Goal: Task Accomplishment & Management: Use online tool/utility

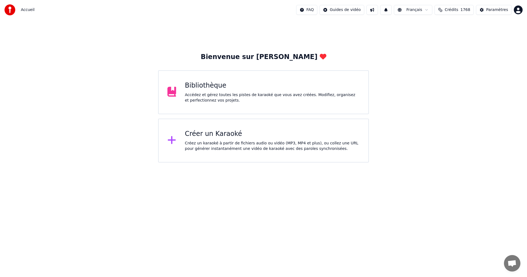
drag, startPoint x: 244, startPoint y: 141, endPoint x: 251, endPoint y: 136, distance: 8.4
click at [251, 136] on div "Créer un Karaoké Créez un karaoké à partir de fichiers audio ou vidéo (MP3, MP4…" at bounding box center [272, 141] width 175 height 22
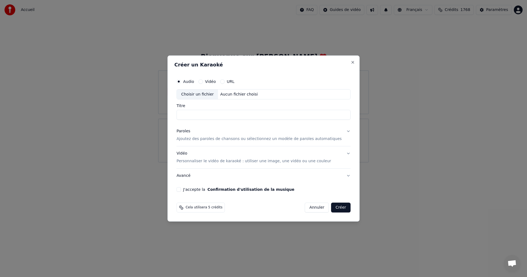
click at [233, 95] on div "Aucun fichier choisi" at bounding box center [239, 94] width 42 height 5
type input "**********"
drag, startPoint x: 235, startPoint y: 115, endPoint x: 256, endPoint y: 116, distance: 21.5
click at [256, 116] on input "**********" at bounding box center [263, 115] width 174 height 10
click at [299, 143] on button "Paroles Ajoutez des paroles de chansons ou sélectionnez un modèle de paroles au…" at bounding box center [263, 135] width 174 height 22
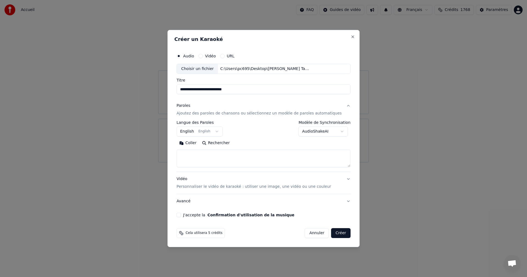
click at [264, 156] on textarea at bounding box center [263, 159] width 174 height 18
paste textarea "**********"
type textarea "**********"
click at [204, 188] on p "Personnaliser le vidéo de karaoké : utiliser une image, une vidéo ou une couleur" at bounding box center [253, 186] width 154 height 5
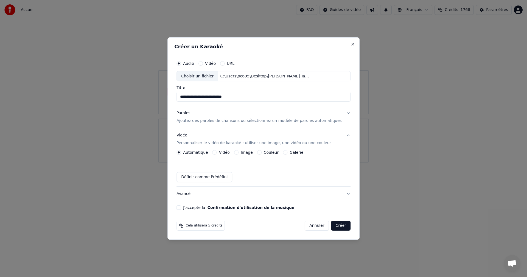
click at [238, 151] on button "Image" at bounding box center [236, 152] width 4 height 4
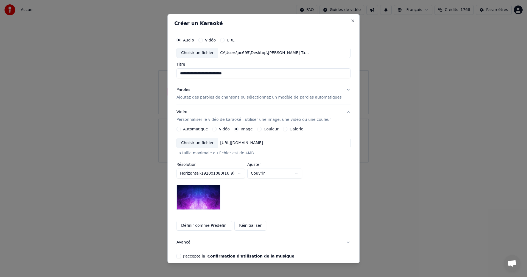
click at [209, 144] on div "Choisir un fichier" at bounding box center [197, 143] width 41 height 10
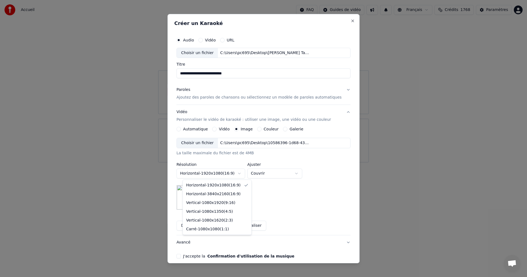
click at [244, 162] on body "**********" at bounding box center [263, 81] width 527 height 162
click at [246, 162] on body "**********" at bounding box center [263, 81] width 527 height 162
select select "*********"
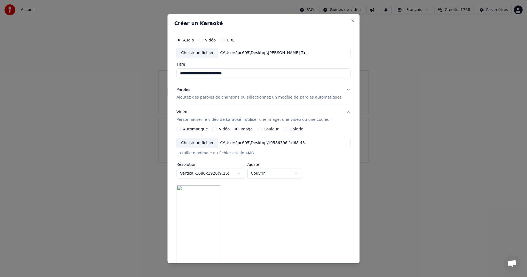
scroll to position [78, 0]
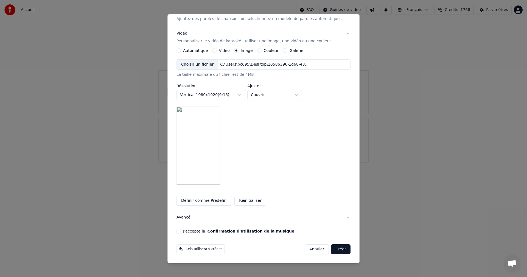
drag, startPoint x: 186, startPoint y: 231, endPoint x: 199, endPoint y: 229, distance: 13.1
click at [181, 230] on button "J'accepte la Confirmation d'utilisation de la musique" at bounding box center [178, 231] width 4 height 4
click at [334, 250] on button "Créer" at bounding box center [340, 249] width 19 height 10
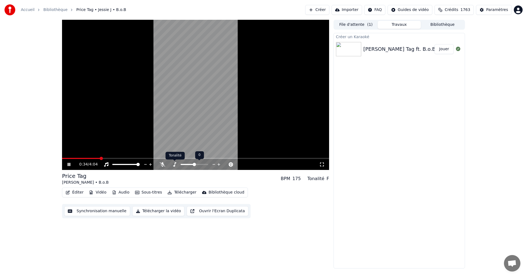
click at [173, 166] on icon at bounding box center [174, 164] width 3 height 4
click at [90, 158] on span at bounding box center [76, 158] width 28 height 1
click at [163, 164] on icon at bounding box center [162, 164] width 5 height 4
click at [183, 88] on video at bounding box center [195, 95] width 267 height 150
click at [327, 12] on button "Créer" at bounding box center [317, 10] width 24 height 10
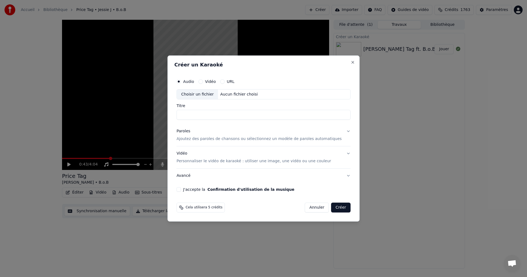
click at [225, 138] on p "Ajoutez des paroles de chansons ou sélectionnez un modèle de paroles automatiqu…" at bounding box center [258, 138] width 165 height 5
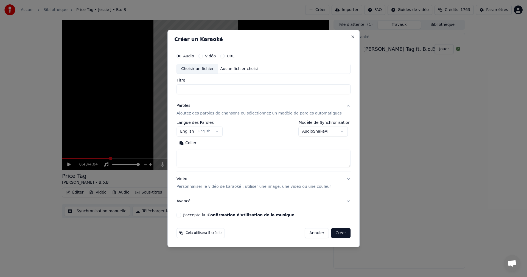
click at [227, 154] on textarea at bounding box center [263, 159] width 174 height 18
paste textarea "**********"
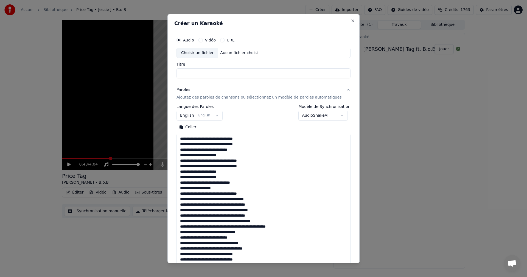
scroll to position [193, 0]
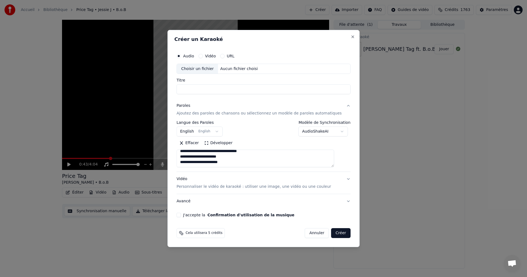
type textarea "**********"
click at [255, 68] on div "Aucun fichier choisi" at bounding box center [239, 68] width 42 height 5
type input "**********"
click at [238, 186] on p "Personnaliser le vidéo de karaoké : utiliser une image, une vidéo ou une couleur" at bounding box center [253, 186] width 154 height 5
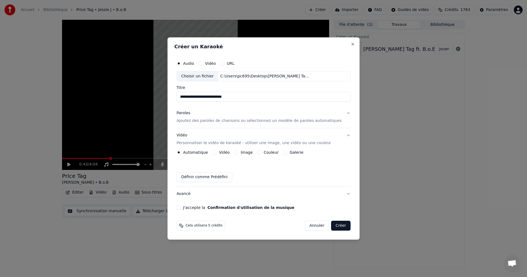
click at [238, 152] on button "Image" at bounding box center [236, 152] width 4 height 4
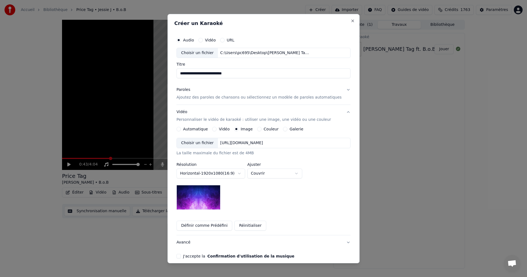
click at [212, 142] on div "Choisir un fichier" at bounding box center [197, 143] width 41 height 10
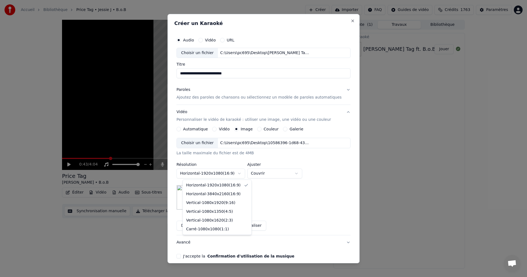
click at [223, 172] on body "**********" at bounding box center [263, 138] width 527 height 277
select select "*********"
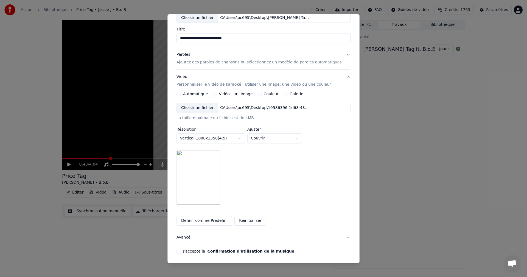
scroll to position [55, 0]
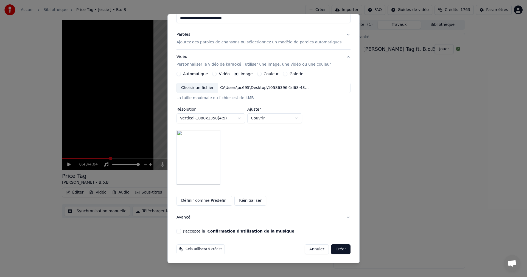
click at [181, 230] on button "J'accepte la Confirmation d'utilisation de la musique" at bounding box center [178, 231] width 4 height 4
click at [331, 247] on button "Créer" at bounding box center [340, 249] width 19 height 10
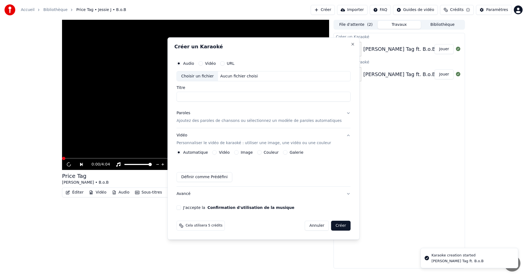
scroll to position [0, 0]
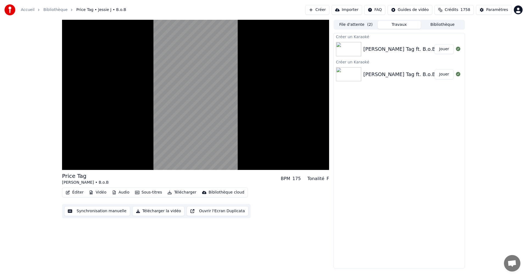
click at [444, 50] on button "Jouer" at bounding box center [443, 49] width 19 height 10
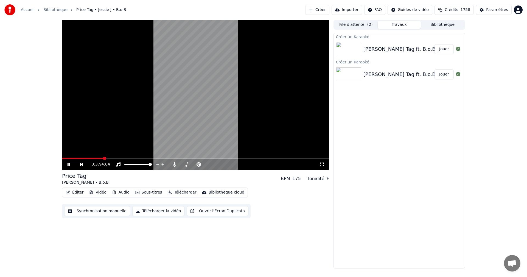
click at [444, 75] on button "Jouer" at bounding box center [443, 74] width 19 height 10
click at [352, 26] on button "File d'attente ( 2 )" at bounding box center [355, 25] width 43 height 8
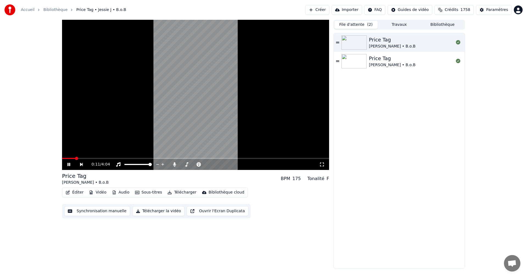
click at [72, 190] on button "Éditer" at bounding box center [74, 193] width 22 height 8
click at [357, 134] on div "Price Tag Jessie J • B.o.B Price Tag Jessie J • B.o.B" at bounding box center [399, 150] width 131 height 235
click at [379, 107] on div "Price Tag Jessie J • B.o.B Price Tag Jessie J • B.o.B" at bounding box center [399, 150] width 131 height 235
click at [418, 87] on div "Price Tag Jessie J • B.o.B Price Tag Jessie J • B.o.B" at bounding box center [399, 150] width 131 height 235
click at [272, 110] on video at bounding box center [195, 95] width 267 height 150
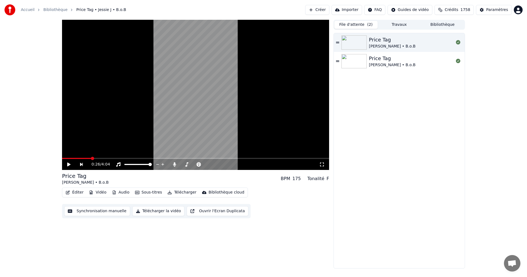
click at [171, 126] on video at bounding box center [195, 95] width 267 height 150
click at [83, 157] on video at bounding box center [195, 95] width 267 height 150
click at [80, 161] on div "0:26 / 4:04" at bounding box center [195, 164] width 267 height 11
click at [83, 157] on video at bounding box center [195, 95] width 267 height 150
click at [74, 160] on span at bounding box center [75, 158] width 3 height 3
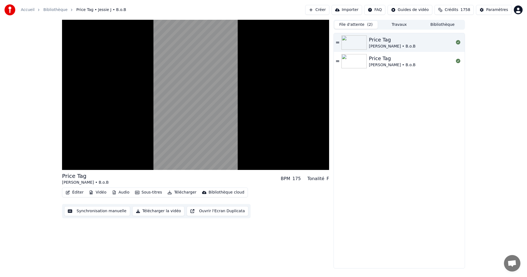
click at [358, 175] on div "Price Tag Jessie J • B.o.B Price Tag Jessie J • B.o.B" at bounding box center [399, 150] width 131 height 235
click at [318, 215] on div "Éditer Vidéo Audio Sous-titres Télécharger Bibliothèque cloud Synchronisation m…" at bounding box center [195, 202] width 267 height 31
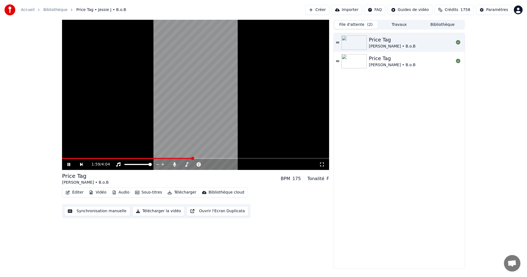
click at [202, 103] on video at bounding box center [195, 95] width 267 height 150
click at [339, 42] on icon at bounding box center [337, 42] width 3 height 1
click at [68, 164] on icon at bounding box center [69, 164] width 3 height 3
click at [367, 25] on span "( 2 )" at bounding box center [369, 24] width 5 height 5
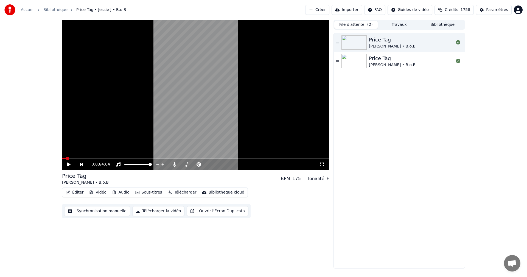
click at [404, 29] on div "File d'attente ( 2 ) Travaux Bibliothèque" at bounding box center [398, 25] width 131 height 10
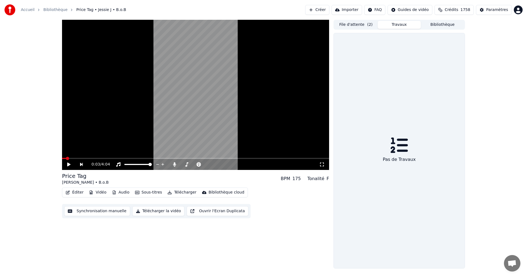
click at [400, 26] on button "Travaux" at bounding box center [399, 25] width 43 height 8
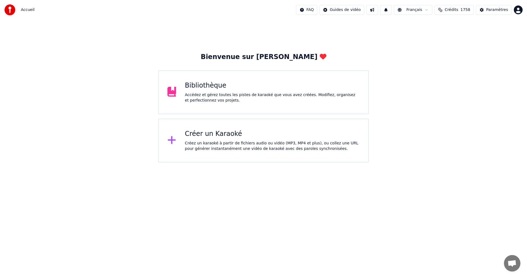
click at [243, 149] on div "Créez un karaoké à partir de fichiers audio ou vidéo (MP3, MP4 et plus), ou col…" at bounding box center [272, 145] width 175 height 11
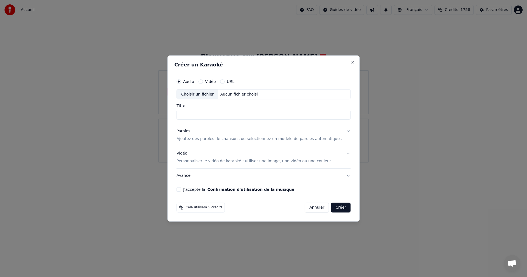
click at [246, 113] on input "Titre" at bounding box center [263, 115] width 174 height 10
click at [260, 93] on div "Choisir un fichier Aucun fichier choisi" at bounding box center [263, 94] width 174 height 10
drag, startPoint x: 246, startPoint y: 117, endPoint x: 200, endPoint y: 115, distance: 45.3
click at [200, 115] on input "**********" at bounding box center [263, 115] width 174 height 10
type input "********"
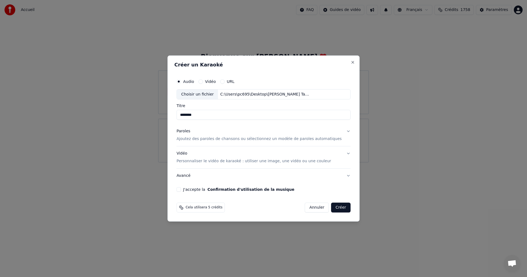
click at [248, 144] on button "Paroles Ajoutez des paroles de chansons ou sélectionnez un modèle de paroles au…" at bounding box center [263, 135] width 174 height 22
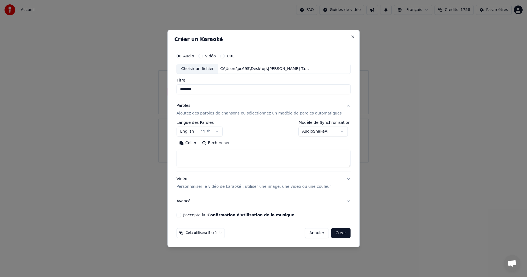
paste textarea "**********"
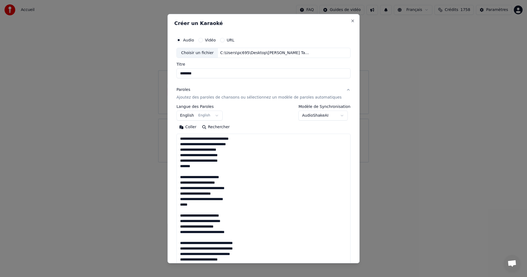
scroll to position [397, 0]
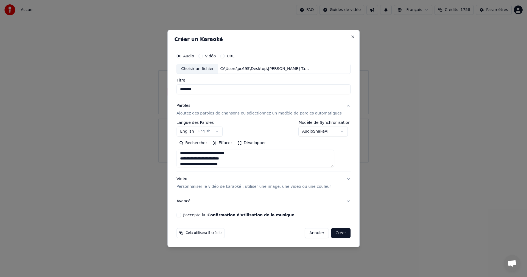
type textarea "**********"
click at [236, 183] on div "Vidéo Personnaliser le vidéo de karaoké : utiliser une image, une vidéo ou une …" at bounding box center [253, 182] width 154 height 13
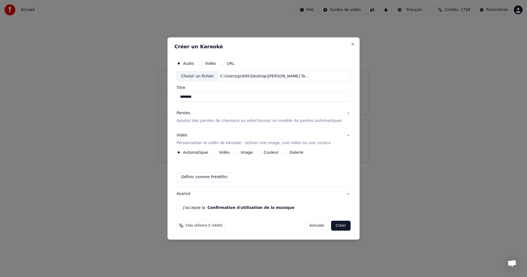
click at [238, 153] on button "Image" at bounding box center [236, 152] width 4 height 4
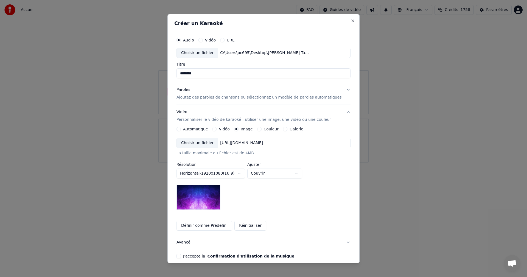
click at [196, 142] on div "Choisir un fichier" at bounding box center [197, 143] width 41 height 10
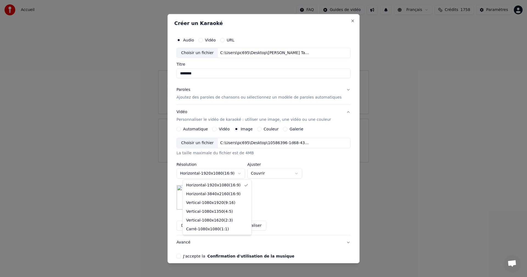
click at [241, 162] on body "Accueil FAQ Guides de vidéo Français Crédits 1758 Paramètres Bienvenue sur Youk…" at bounding box center [263, 81] width 527 height 162
select select "*********"
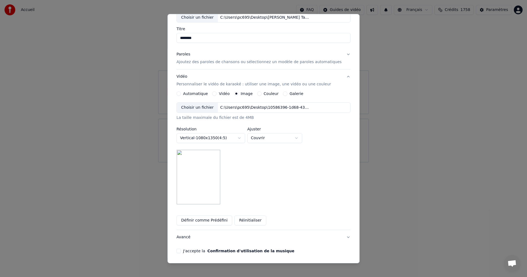
scroll to position [55, 0]
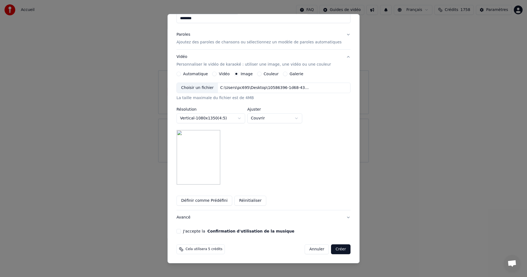
drag, startPoint x: 185, startPoint y: 231, endPoint x: 200, endPoint y: 238, distance: 16.1
click at [181, 230] on button "J'accepte la Confirmation d'utilisation de la musique" at bounding box center [178, 231] width 4 height 4
click at [331, 250] on button "Créer" at bounding box center [340, 249] width 19 height 10
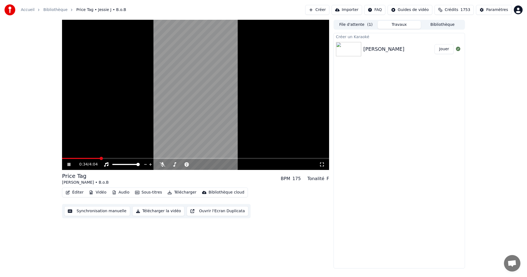
click at [302, 128] on video at bounding box center [195, 95] width 267 height 150
click at [77, 190] on button "Éditer" at bounding box center [74, 193] width 22 height 8
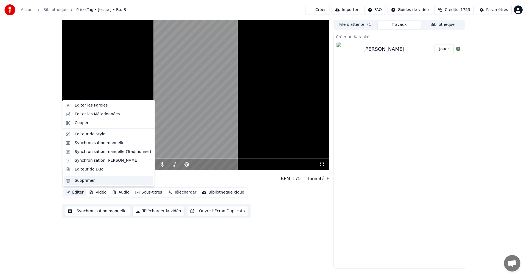
click at [98, 179] on div "Supprimer" at bounding box center [113, 180] width 77 height 5
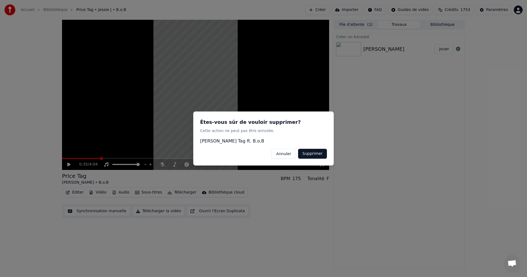
click at [320, 155] on button "Supprimer" at bounding box center [312, 154] width 29 height 10
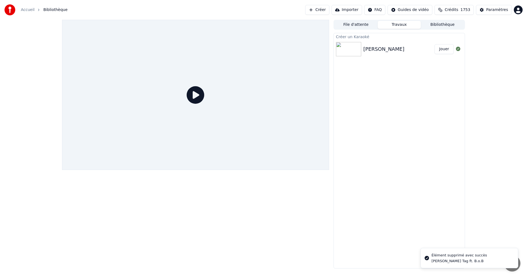
click at [447, 49] on button "Jouer" at bounding box center [443, 49] width 19 height 10
click at [442, 50] on button "Jouer" at bounding box center [443, 49] width 19 height 10
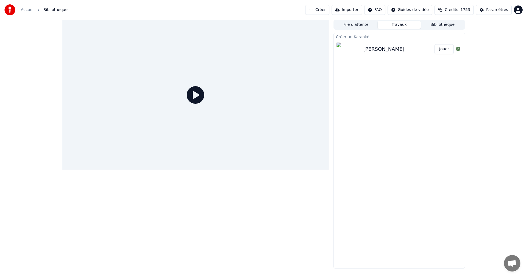
click at [442, 50] on button "Jouer" at bounding box center [443, 49] width 19 height 10
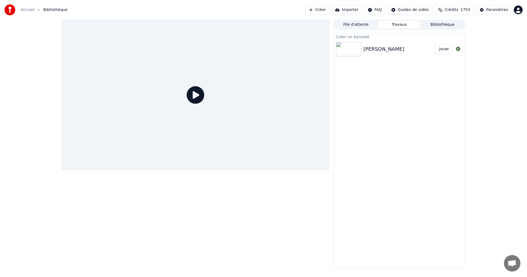
click at [360, 26] on button "File d'attente" at bounding box center [355, 25] width 43 height 8
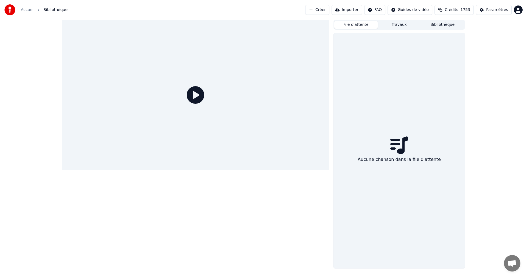
click at [387, 26] on button "Travaux" at bounding box center [399, 25] width 43 height 8
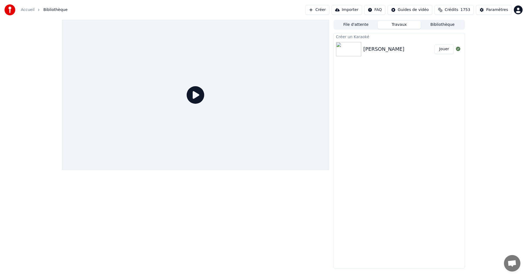
click at [446, 49] on button "Jouer" at bounding box center [443, 49] width 19 height 10
click at [434, 44] on button "Jouer" at bounding box center [443, 49] width 19 height 10
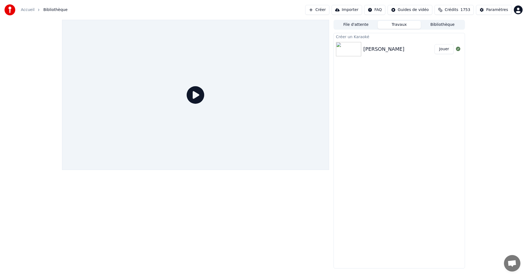
click at [446, 49] on button "Jouer" at bounding box center [443, 49] width 19 height 10
click at [434, 44] on button "Jouer" at bounding box center [443, 49] width 19 height 10
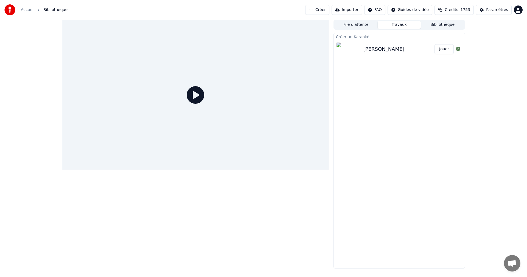
click at [434, 44] on button "Jouer" at bounding box center [443, 49] width 19 height 10
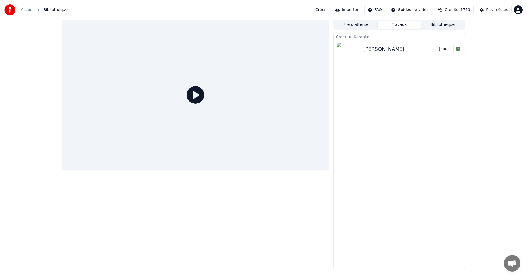
click at [434, 44] on button "Jouer" at bounding box center [443, 49] width 19 height 10
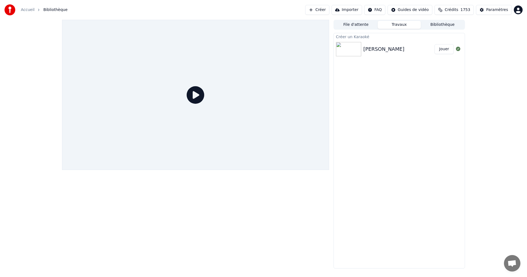
click at [434, 44] on button "Jouer" at bounding box center [443, 49] width 19 height 10
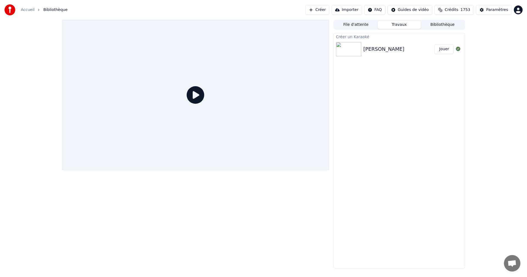
click at [434, 44] on button "Jouer" at bounding box center [443, 49] width 19 height 10
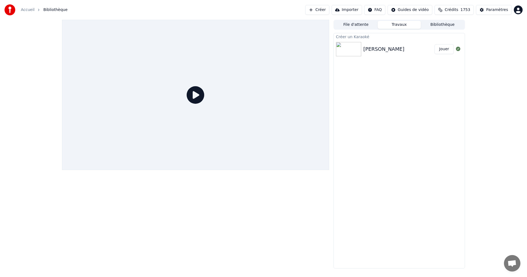
click button "Jouer" at bounding box center [443, 49] width 19 height 10
click at [421, 21] on button "Bibliothèque" at bounding box center [442, 25] width 43 height 8
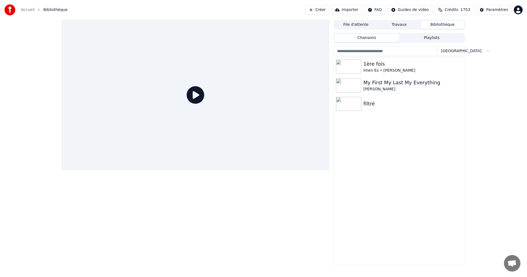
click at [421, 21] on button "Bibliothèque" at bounding box center [442, 25] width 43 height 8
click at [442, 27] on button "Bibliothèque" at bounding box center [442, 25] width 43 height 8
click at [421, 21] on button "Bibliothèque" at bounding box center [442, 25] width 43 height 8
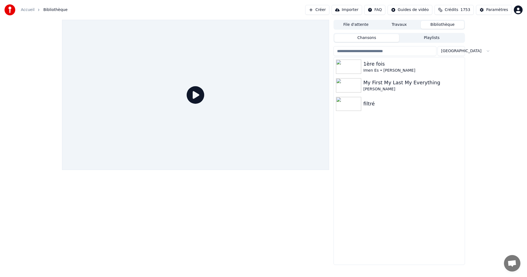
click at [421, 21] on button "Bibliothèque" at bounding box center [442, 25] width 43 height 8
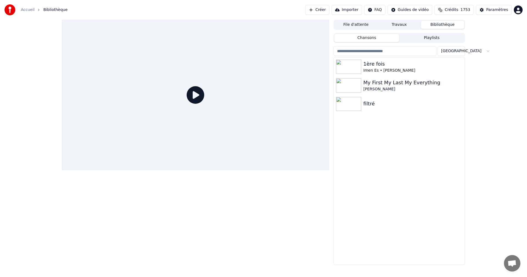
click at [421, 21] on button "Bibliothèque" at bounding box center [442, 25] width 43 height 8
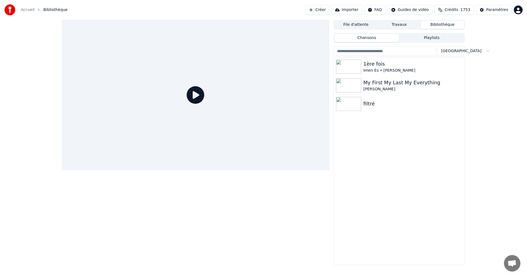
click at [421, 21] on button "Bibliothèque" at bounding box center [442, 25] width 43 height 8
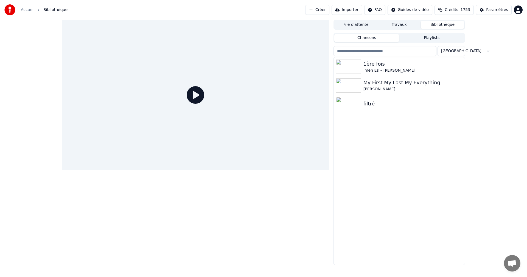
click at [421, 21] on button "Bibliothèque" at bounding box center [442, 25] width 43 height 8
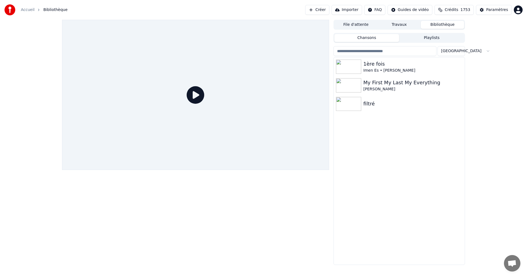
click at [421, 21] on button "Bibliothèque" at bounding box center [442, 25] width 43 height 8
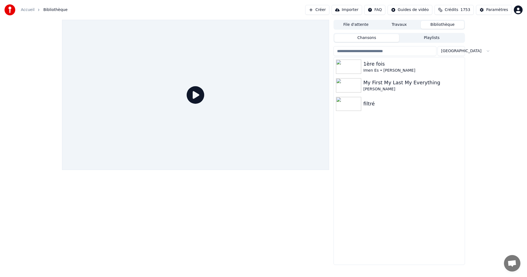
click at [421, 21] on button "Bibliothèque" at bounding box center [442, 25] width 43 height 8
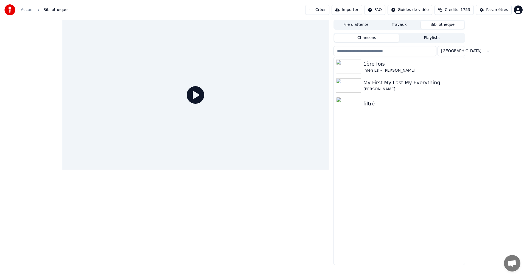
click at [421, 21] on button "Bibliothèque" at bounding box center [442, 25] width 43 height 8
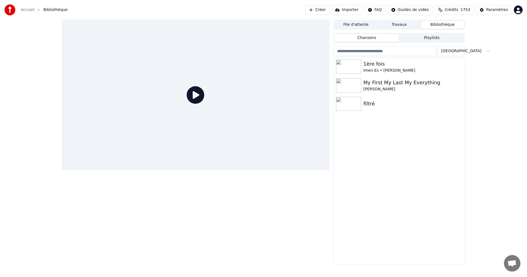
click at [421, 21] on button "Bibliothèque" at bounding box center [442, 25] width 43 height 8
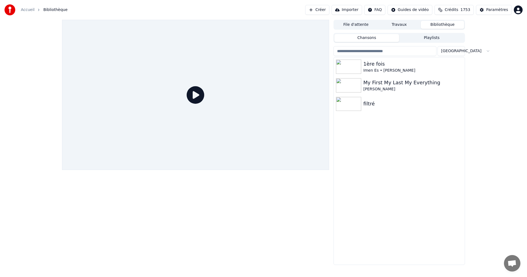
click at [421, 21] on button "Bibliothèque" at bounding box center [442, 25] width 43 height 8
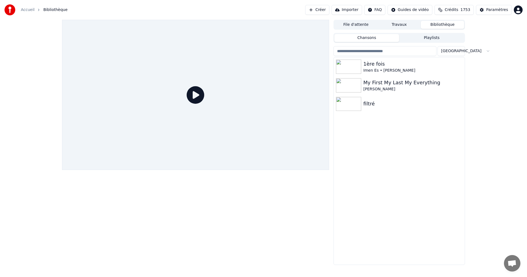
click at [421, 21] on button "Bibliothèque" at bounding box center [442, 25] width 43 height 8
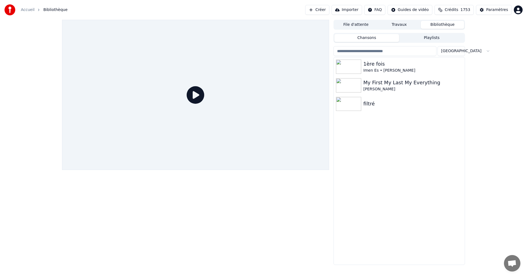
click at [421, 21] on button "Bibliothèque" at bounding box center [442, 25] width 43 height 8
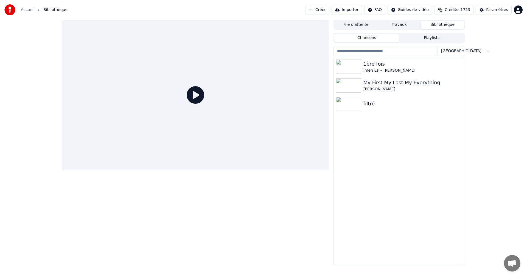
click at [421, 21] on button "Bibliothèque" at bounding box center [442, 25] width 43 height 8
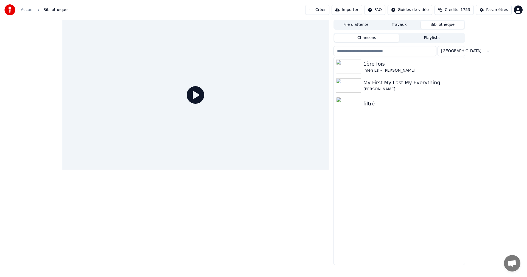
click at [421, 21] on button "Bibliothèque" at bounding box center [442, 25] width 43 height 8
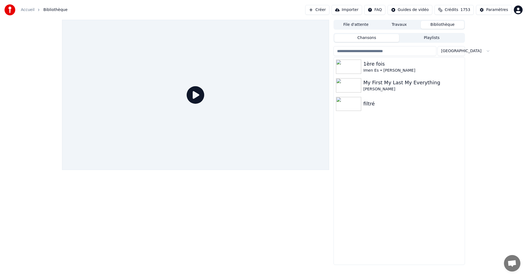
click at [421, 21] on button "Bibliothèque" at bounding box center [442, 25] width 43 height 8
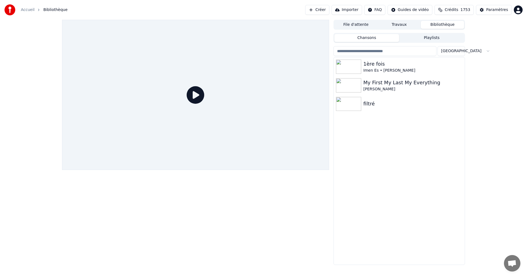
click at [421, 21] on button "Bibliothèque" at bounding box center [442, 25] width 43 height 8
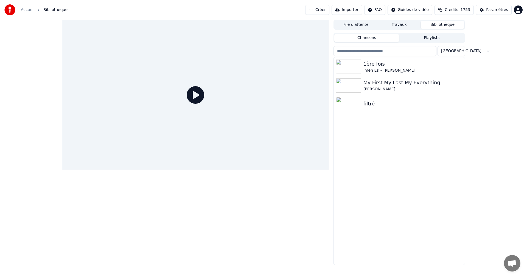
click at [421, 21] on button "Bibliothèque" at bounding box center [442, 25] width 43 height 8
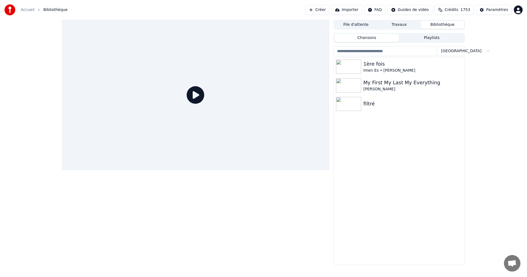
click at [421, 21] on button "Bibliothèque" at bounding box center [442, 25] width 43 height 8
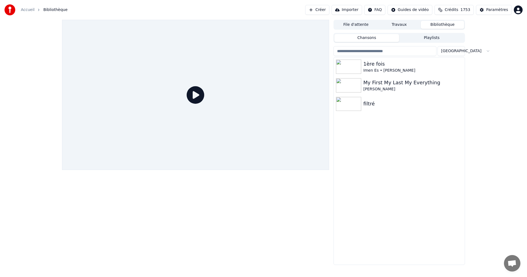
click at [421, 21] on button "Bibliothèque" at bounding box center [442, 25] width 43 height 8
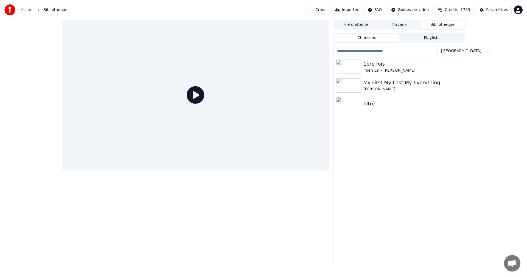
click at [421, 21] on button "Bibliothèque" at bounding box center [442, 25] width 43 height 8
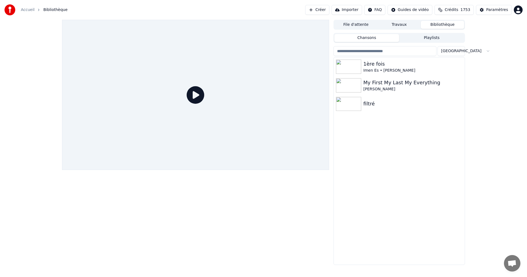
click at [421, 21] on button "Bibliothèque" at bounding box center [442, 25] width 43 height 8
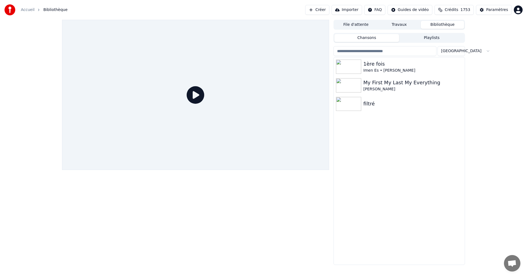
click at [421, 21] on button "Bibliothèque" at bounding box center [442, 25] width 43 height 8
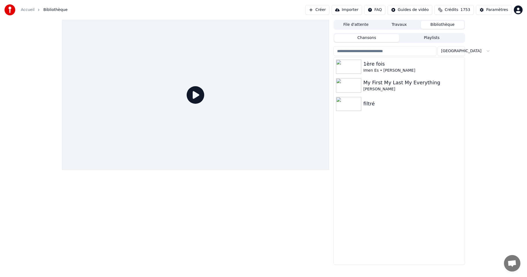
click at [421, 21] on button "Bibliothèque" at bounding box center [442, 25] width 43 height 8
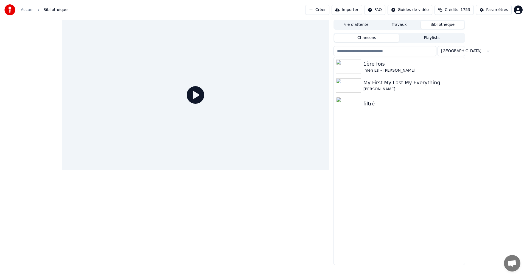
click at [421, 21] on button "Bibliothèque" at bounding box center [442, 25] width 43 height 8
click at [334, 34] on button "Chansons" at bounding box center [366, 38] width 65 height 8
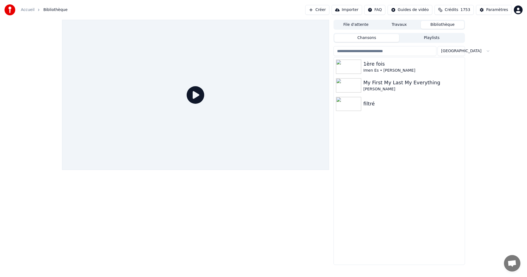
click at [334, 34] on button "Chansons" at bounding box center [366, 38] width 65 height 8
click at [378, 38] on button "Chansons" at bounding box center [366, 38] width 65 height 8
click at [334, 34] on button "Chansons" at bounding box center [366, 38] width 65 height 8
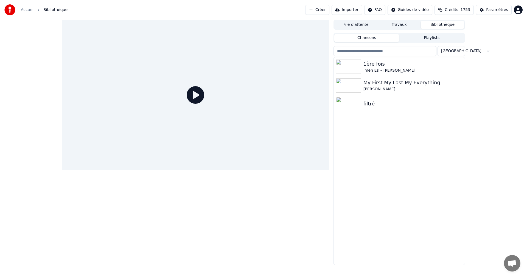
click at [334, 34] on button "Chansons" at bounding box center [366, 38] width 65 height 8
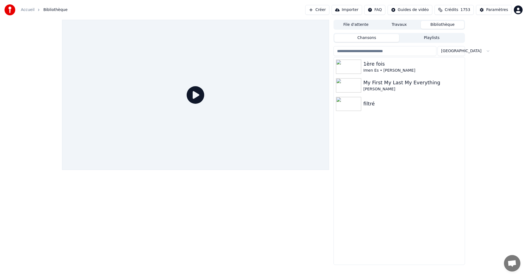
click at [334, 34] on button "Chansons" at bounding box center [366, 38] width 65 height 8
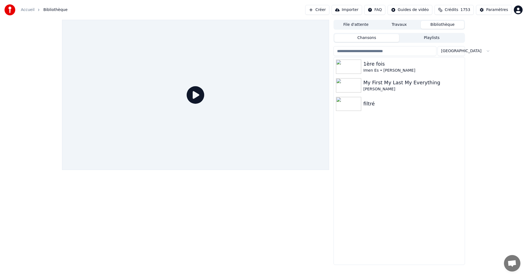
click at [334, 34] on button "Chansons" at bounding box center [366, 38] width 65 height 8
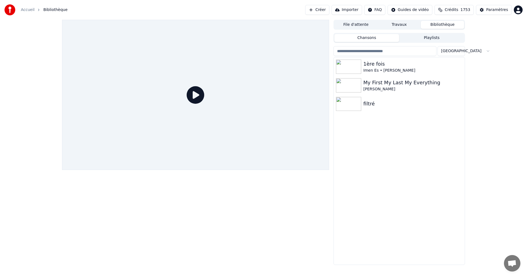
click at [334, 34] on button "Chansons" at bounding box center [366, 38] width 65 height 8
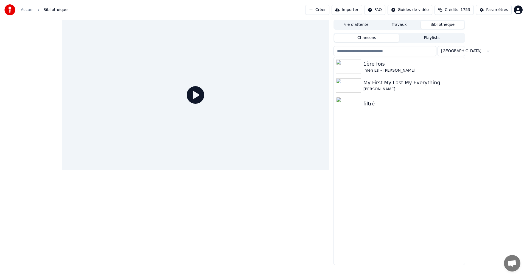
click at [334, 34] on button "Chansons" at bounding box center [366, 38] width 65 height 8
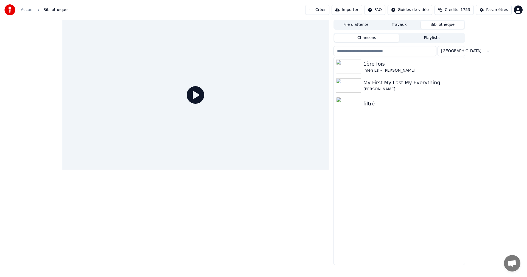
click at [334, 34] on button "Chansons" at bounding box center [366, 38] width 65 height 8
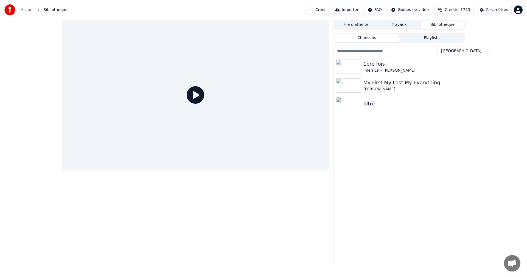
click at [334, 34] on button "Chansons" at bounding box center [366, 38] width 65 height 8
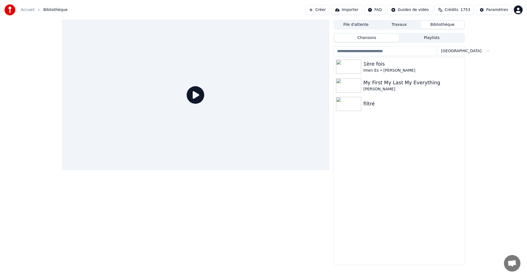
click at [334, 34] on button "Chansons" at bounding box center [366, 38] width 65 height 8
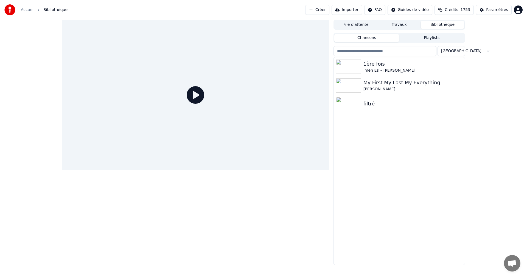
click at [334, 34] on button "Chansons" at bounding box center [366, 38] width 65 height 8
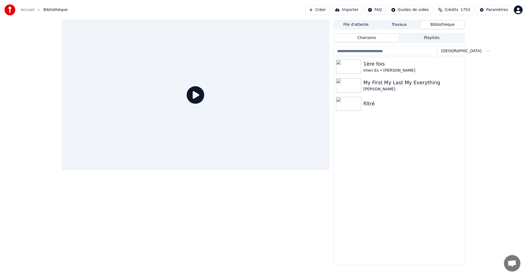
click at [334, 34] on button "Chansons" at bounding box center [366, 38] width 65 height 8
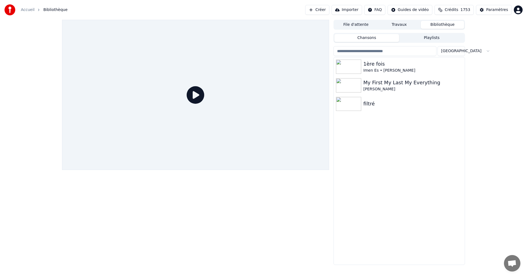
click at [334, 34] on button "Chansons" at bounding box center [366, 38] width 65 height 8
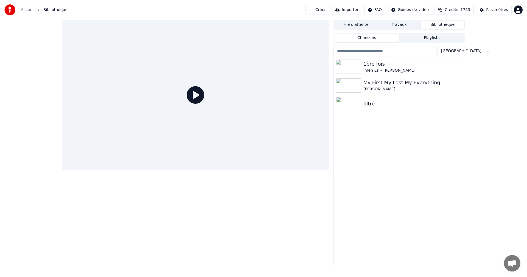
click at [334, 34] on button "Chansons" at bounding box center [366, 38] width 65 height 8
click at [58, 10] on span "Bibliothèque" at bounding box center [55, 9] width 24 height 5
click at [325, 9] on button "Créer" at bounding box center [317, 10] width 24 height 10
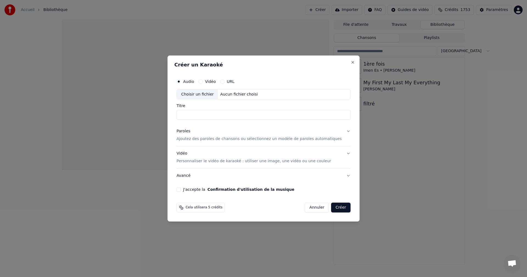
click at [246, 93] on div "Aucun fichier choisi" at bounding box center [239, 94] width 42 height 5
drag, startPoint x: 235, startPoint y: 115, endPoint x: 198, endPoint y: 112, distance: 37.1
click at [198, 112] on input "**********" at bounding box center [263, 115] width 174 height 10
type input "******"
click at [274, 142] on p "Ajoutez des paroles de chansons ou sélectionnez un modèle de paroles automatiqu…" at bounding box center [258, 138] width 165 height 5
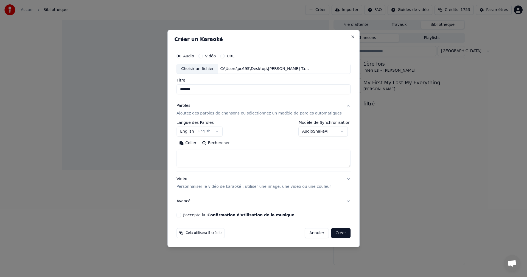
click at [275, 156] on textarea at bounding box center [263, 159] width 174 height 18
paste textarea "**********"
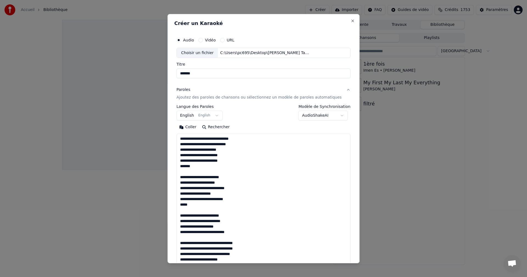
scroll to position [397, 0]
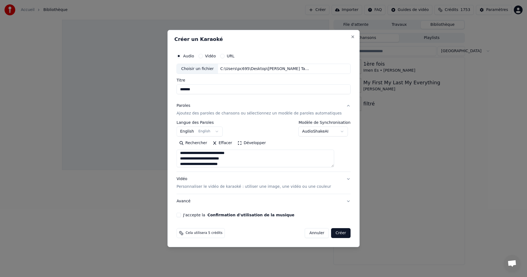
type textarea "**********"
click at [275, 188] on p "Personnaliser le vidéo de karaoké : utiliser une image, une vidéo ou une couleur" at bounding box center [253, 186] width 154 height 5
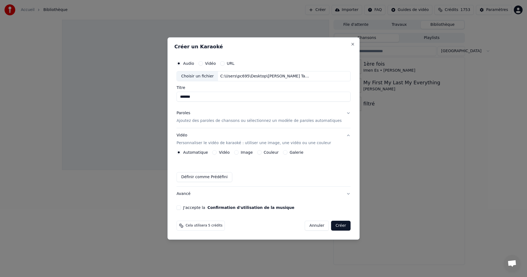
click at [238, 153] on button "Image" at bounding box center [236, 152] width 4 height 4
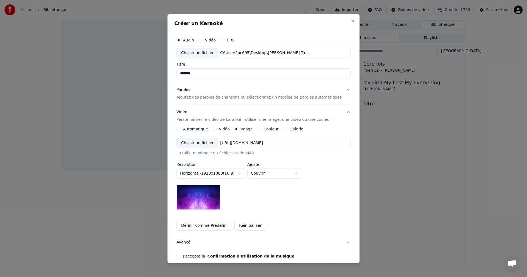
click at [205, 144] on div "Choisir un fichier" at bounding box center [197, 143] width 41 height 10
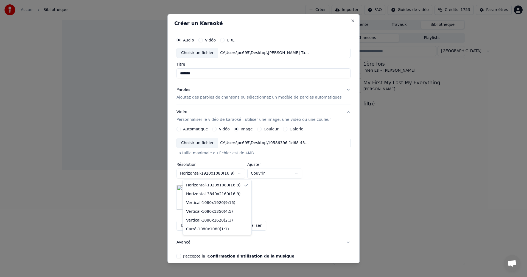
click at [213, 175] on body "Accueil Bibliothèque Créer Importer FAQ Guides de vidéo Crédits 1753 Paramètres…" at bounding box center [263, 138] width 527 height 277
select select "*********"
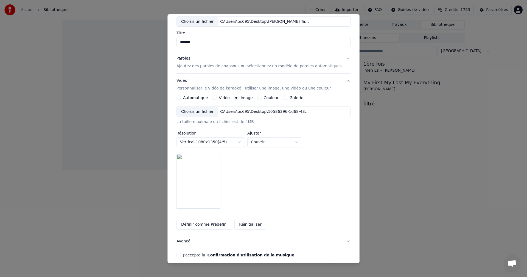
scroll to position [55, 0]
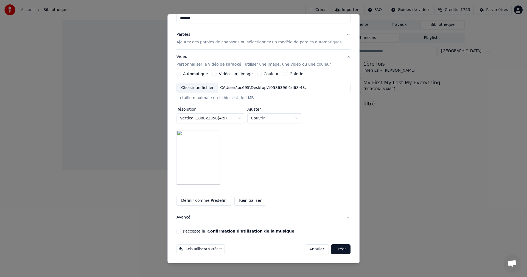
click at [181, 233] on button "J'accepte la Confirmation d'utilisation de la musique" at bounding box center [178, 231] width 4 height 4
click at [333, 251] on button "Créer" at bounding box center [340, 249] width 19 height 10
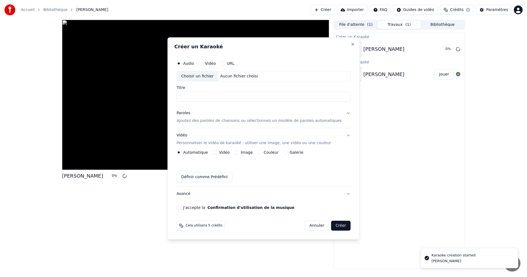
scroll to position [0, 0]
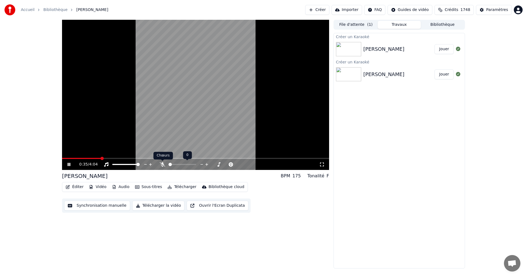
click at [161, 163] on icon at bounding box center [162, 164] width 5 height 4
click at [116, 164] on span at bounding box center [125, 164] width 27 height 1
click at [113, 164] on span at bounding box center [114, 164] width 4 height 1
click at [112, 164] on span at bounding box center [112, 164] width 1 height 1
click at [134, 163] on div at bounding box center [131, 164] width 44 height 5
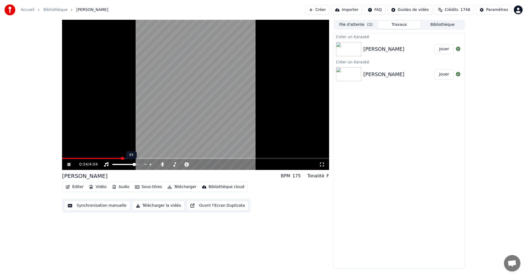
click at [136, 165] on span at bounding box center [125, 164] width 27 height 1
click at [123, 165] on div at bounding box center [131, 164] width 44 height 5
click at [140, 164] on div at bounding box center [131, 164] width 44 height 5
click at [139, 164] on span at bounding box center [125, 164] width 27 height 1
click at [161, 165] on icon at bounding box center [162, 164] width 3 height 4
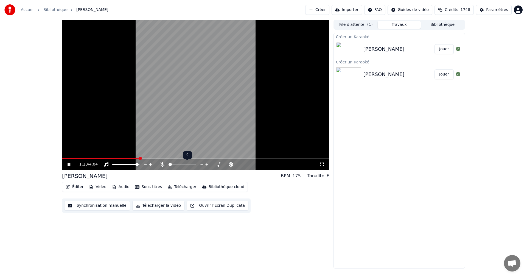
click at [161, 165] on icon at bounding box center [162, 164] width 5 height 4
click at [227, 124] on video at bounding box center [195, 95] width 267 height 150
click at [77, 187] on button "Éditer" at bounding box center [74, 187] width 22 height 8
click at [194, 130] on video at bounding box center [195, 95] width 267 height 150
click at [106, 164] on icon at bounding box center [105, 164] width 5 height 4
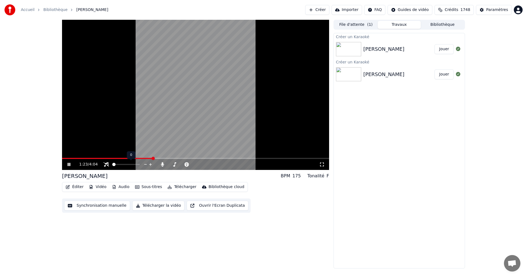
click at [124, 164] on div at bounding box center [131, 164] width 44 height 5
click at [128, 164] on span at bounding box center [125, 164] width 27 height 1
click at [133, 165] on span at bounding box center [125, 164] width 27 height 1
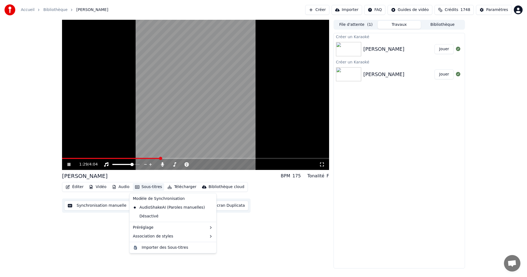
click at [149, 188] on button "Sous-titres" at bounding box center [149, 187] width 32 height 8
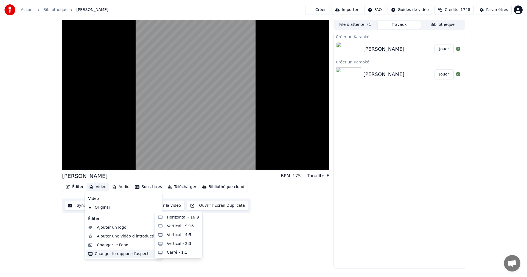
click at [108, 257] on div "Changer le rapport d'aspect" at bounding box center [123, 253] width 75 height 9
click at [187, 218] on div "Horizontal - 16:9" at bounding box center [183, 217] width 32 height 5
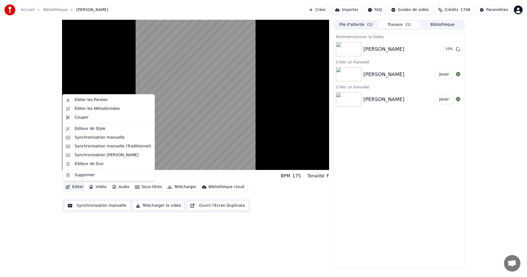
click at [78, 187] on button "Éditer" at bounding box center [74, 187] width 22 height 8
click at [85, 130] on div "Éditeur de Style" at bounding box center [90, 128] width 31 height 5
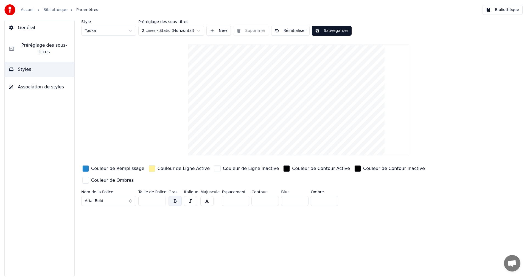
click at [242, 196] on input "*" at bounding box center [235, 201] width 27 height 10
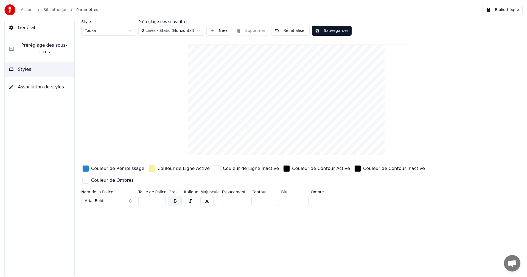
click at [242, 196] on input "*" at bounding box center [235, 201] width 27 height 10
click at [242, 196] on input "**" at bounding box center [235, 201] width 27 height 10
click at [241, 196] on input "*" at bounding box center [235, 201] width 27 height 10
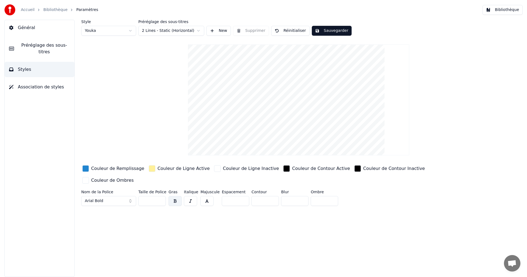
click at [241, 196] on input "*" at bounding box center [235, 201] width 27 height 10
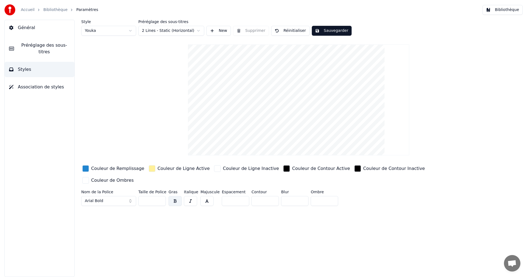
click at [241, 196] on input "*" at bounding box center [235, 201] width 27 height 10
click at [240, 196] on input "***" at bounding box center [235, 201] width 27 height 10
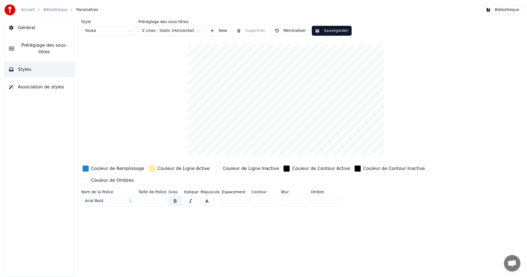
click at [240, 196] on input "***" at bounding box center [235, 201] width 27 height 10
type input "****"
click at [240, 196] on input "****" at bounding box center [235, 201] width 27 height 10
click at [268, 196] on input "**" at bounding box center [264, 201] width 27 height 10
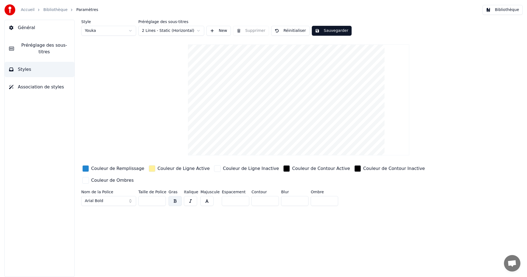
click at [268, 196] on input "**" at bounding box center [264, 201] width 27 height 10
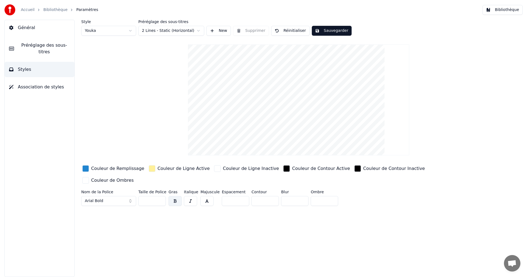
type input "**"
click at [268, 196] on input "**" at bounding box center [264, 201] width 27 height 10
click at [300, 196] on input "*" at bounding box center [294, 201] width 27 height 10
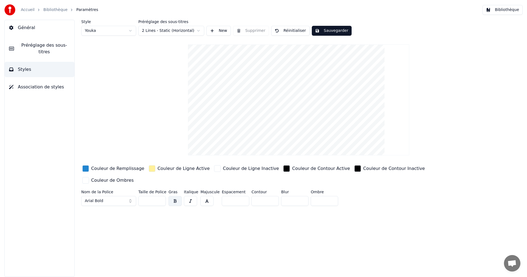
click at [300, 196] on input "*" at bounding box center [294, 201] width 27 height 10
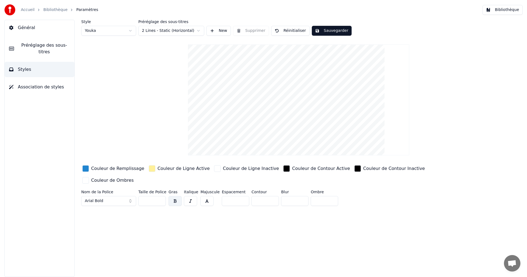
click at [300, 196] on input "*" at bounding box center [294, 201] width 27 height 10
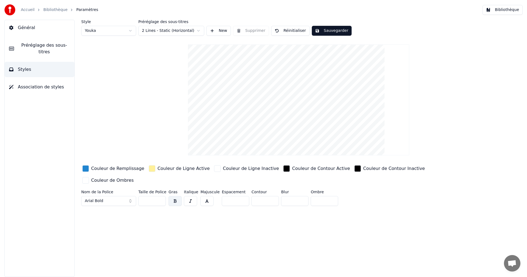
click at [301, 196] on input "*" at bounding box center [294, 201] width 27 height 10
click at [301, 196] on input "**" at bounding box center [294, 201] width 27 height 10
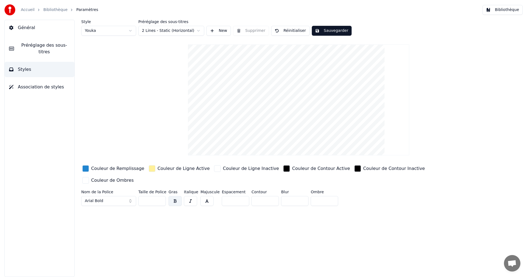
type input "**"
click at [301, 196] on input "**" at bounding box center [294, 201] width 27 height 10
click at [26, 66] on span "Styles" at bounding box center [24, 69] width 13 height 7
click at [33, 46] on span "Préréglage des sous-titres" at bounding box center [44, 48] width 52 height 13
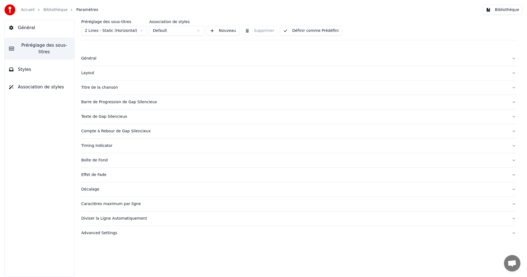
click at [32, 62] on button "Styles" at bounding box center [40, 69] width 70 height 15
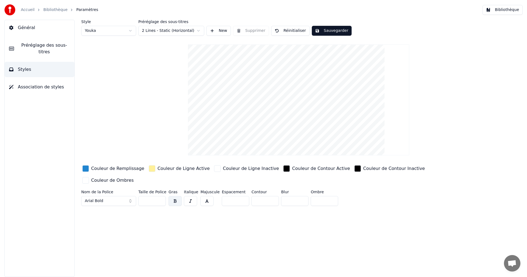
click at [38, 84] on span "Association de styles" at bounding box center [41, 87] width 46 height 7
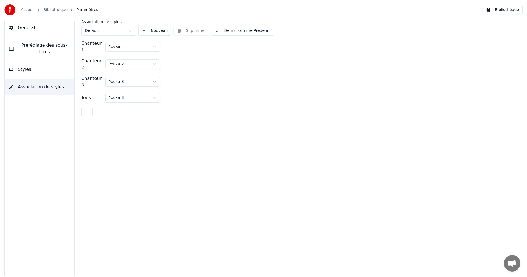
click at [30, 66] on button "Styles" at bounding box center [40, 69] width 70 height 15
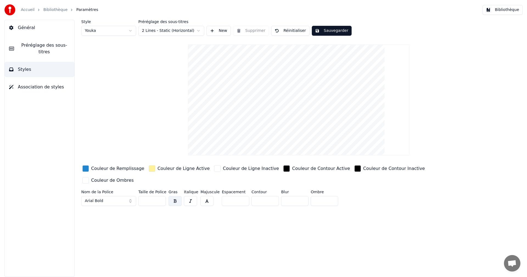
click at [302, 126] on video at bounding box center [298, 99] width 221 height 111
click at [25, 27] on span "Général" at bounding box center [26, 27] width 17 height 7
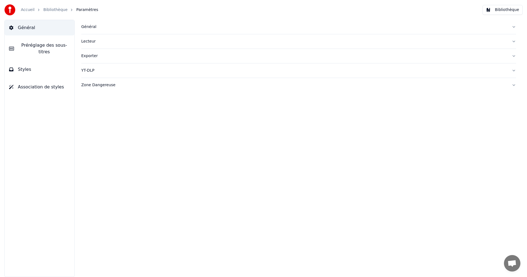
click at [107, 86] on div "Zone Dangereuse" at bounding box center [294, 84] width 426 height 5
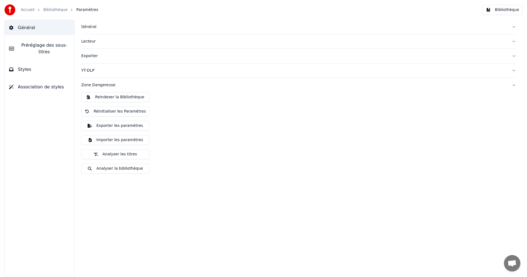
click at [139, 108] on button "Réinitialiser les Paramètres" at bounding box center [115, 111] width 68 height 10
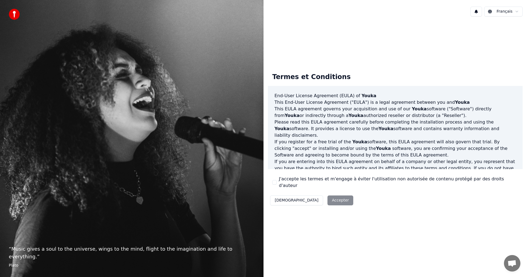
click at [309, 198] on div "Décliner Accepter" at bounding box center [312, 200] width 88 height 14
click at [310, 198] on div "Décliner Accepter" at bounding box center [312, 200] width 88 height 14
click at [274, 183] on button "J'accepte les termes et m'engage à éviter l'utilisation non autorisée de conten…" at bounding box center [274, 182] width 4 height 4
click at [327, 198] on button "Accepter" at bounding box center [340, 200] width 26 height 10
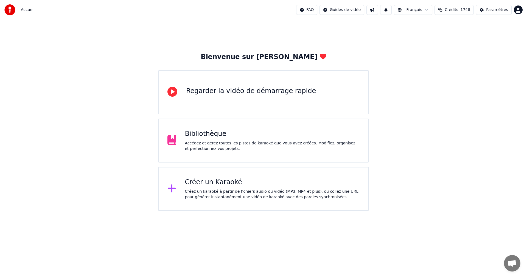
click at [204, 149] on div "Accédez et gérez toutes les pistes de karaoké que vous avez créées. Modifiez, o…" at bounding box center [272, 145] width 175 height 11
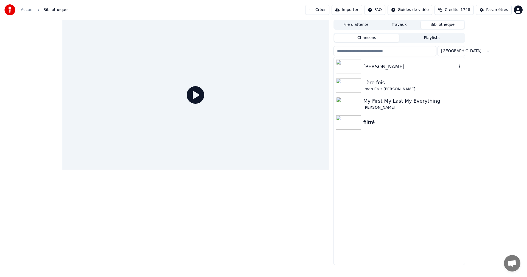
click at [355, 68] on img at bounding box center [348, 67] width 25 height 14
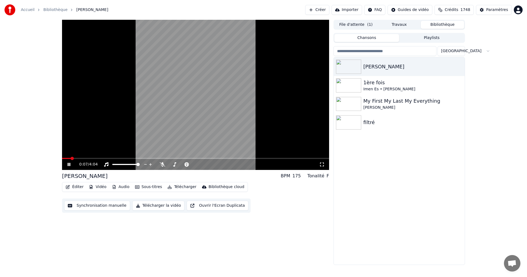
click at [81, 158] on span at bounding box center [195, 158] width 267 height 1
click at [163, 165] on icon at bounding box center [162, 164] width 5 height 4
click at [215, 108] on video at bounding box center [195, 95] width 267 height 150
click at [97, 207] on button "Synchronisation manuelle" at bounding box center [97, 206] width 66 height 10
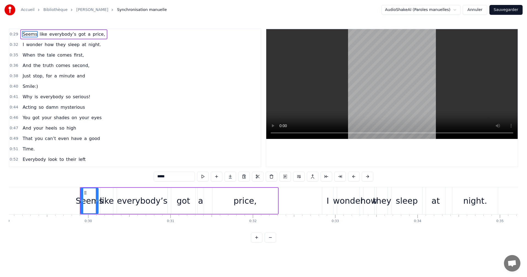
scroll to position [0, 2434]
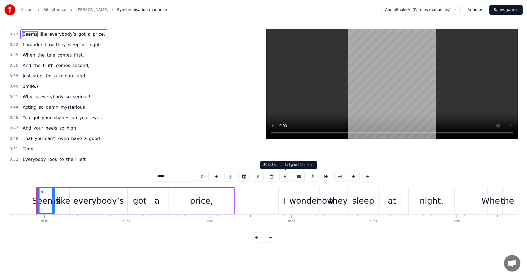
click at [286, 175] on button at bounding box center [285, 177] width 12 height 10
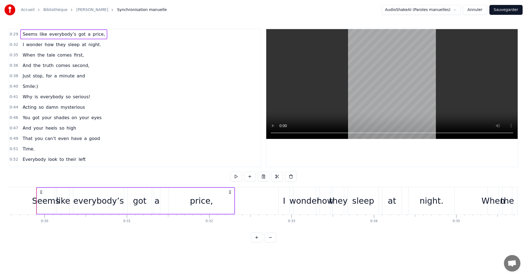
click at [393, 112] on video at bounding box center [391, 84] width 251 height 110
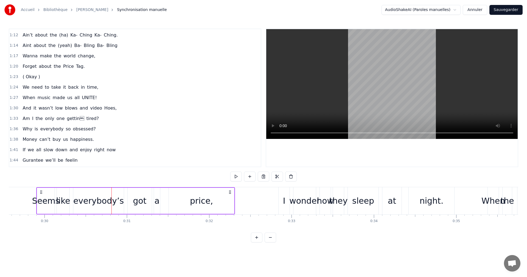
scroll to position [274, 0]
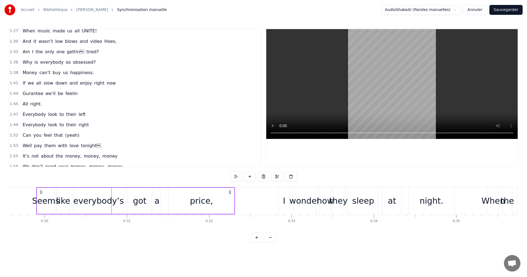
click at [80, 8] on link "[PERSON_NAME]" at bounding box center [92, 9] width 32 height 5
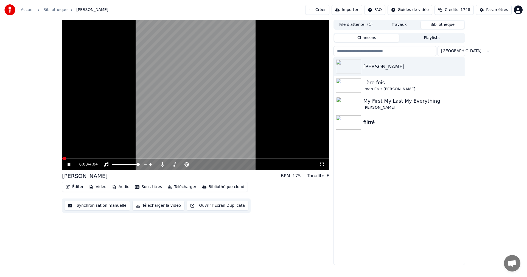
click at [74, 186] on button "Éditer" at bounding box center [74, 187] width 22 height 8
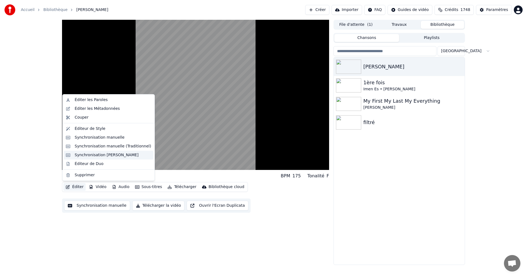
click at [93, 155] on div "Synchronisation [PERSON_NAME]" at bounding box center [107, 154] width 64 height 5
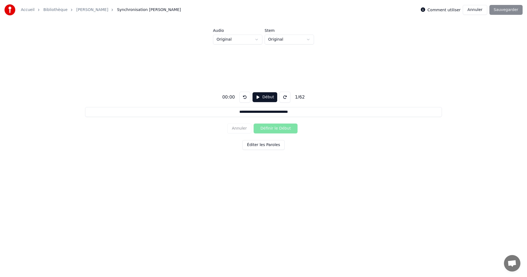
click at [80, 9] on link "[PERSON_NAME]" at bounding box center [92, 9] width 32 height 5
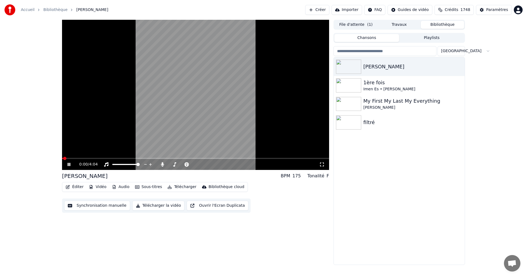
click at [76, 187] on button "Éditer" at bounding box center [74, 187] width 22 height 8
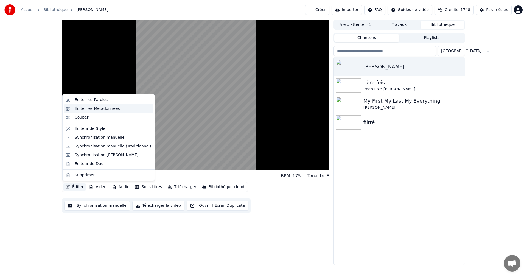
click at [103, 108] on div "Éditer les Métadonnées" at bounding box center [97, 108] width 45 height 5
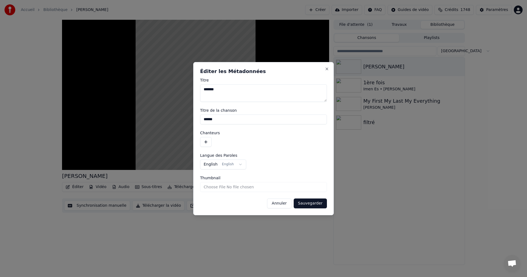
drag, startPoint x: 286, startPoint y: 204, endPoint x: 289, endPoint y: 201, distance: 4.7
click at [286, 203] on button "Annuler" at bounding box center [279, 203] width 24 height 10
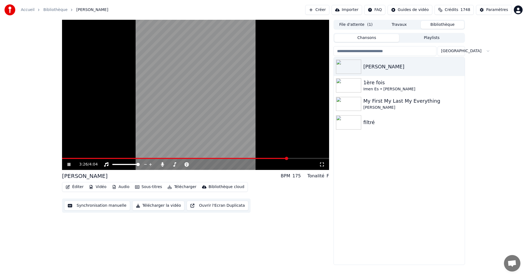
click at [229, 117] on video at bounding box center [195, 95] width 267 height 150
drag, startPoint x: 302, startPoint y: 176, endPoint x: 274, endPoint y: 175, distance: 28.0
click at [274, 175] on div "Jessie BPM 175 Tonalité F" at bounding box center [195, 176] width 267 height 8
click at [459, 68] on icon "button" at bounding box center [459, 66] width 5 height 4
click at [460, 66] on icon "button" at bounding box center [459, 66] width 5 height 4
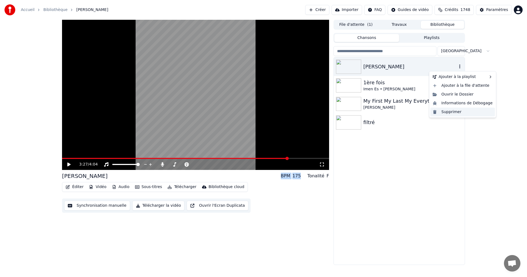
click at [446, 109] on div "Supprimer" at bounding box center [462, 112] width 64 height 9
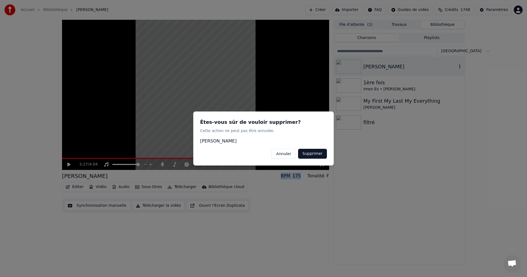
drag, startPoint x: 319, startPoint y: 154, endPoint x: 319, endPoint y: 148, distance: 5.8
click at [319, 152] on button "Supprimer" at bounding box center [312, 154] width 29 height 10
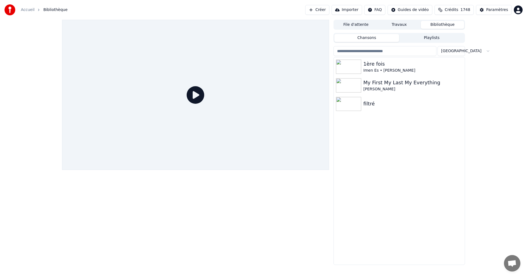
click at [328, 11] on button "Créer" at bounding box center [317, 10] width 24 height 10
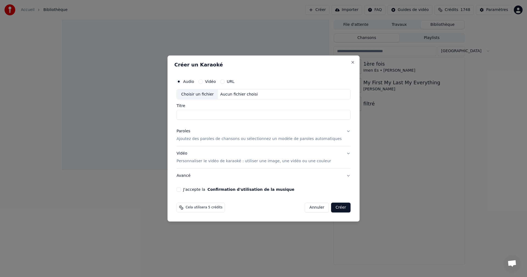
click at [210, 95] on div "Choisir un fichier" at bounding box center [197, 94] width 41 height 10
type input "**********"
click at [233, 137] on p "Ajoutez des paroles de chansons ou sélectionnez un modèle de paroles automatiqu…" at bounding box center [258, 138] width 165 height 5
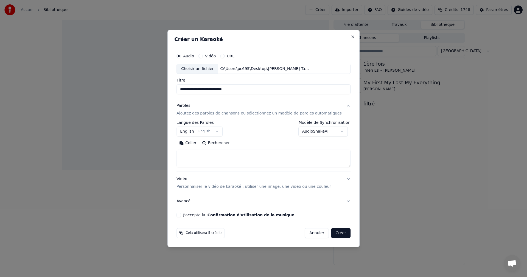
click at [237, 151] on textarea at bounding box center [263, 159] width 174 height 18
paste textarea "**********"
type textarea "*"
click at [287, 159] on textarea at bounding box center [255, 159] width 158 height 18
paste textarea "**********"
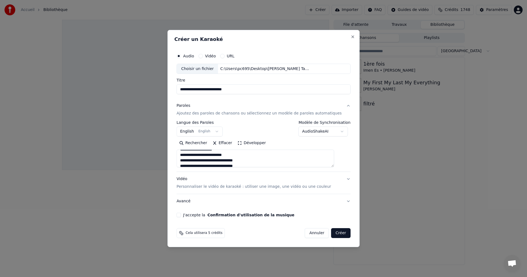
scroll to position [294, 0]
type textarea "**********"
click at [224, 144] on button "Effacer" at bounding box center [222, 143] width 25 height 9
click at [295, 159] on textarea at bounding box center [255, 159] width 158 height 18
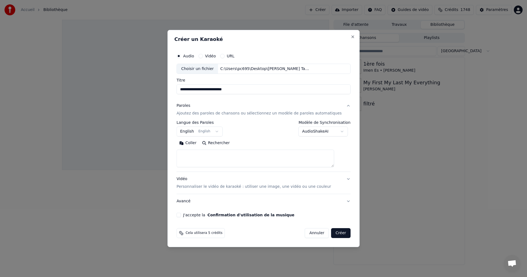
paste textarea "**********"
type textarea "**********"
click at [212, 189] on p "Personnaliser le vidéo de karaoké : utiliser une image, une vidéo ou une couleur" at bounding box center [253, 186] width 154 height 5
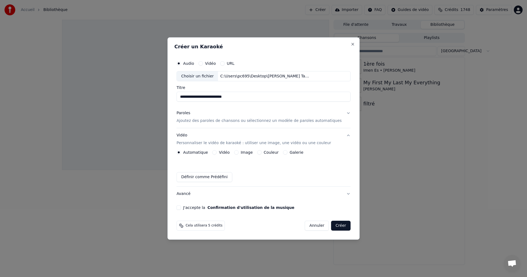
click at [238, 152] on button "Image" at bounding box center [236, 152] width 4 height 4
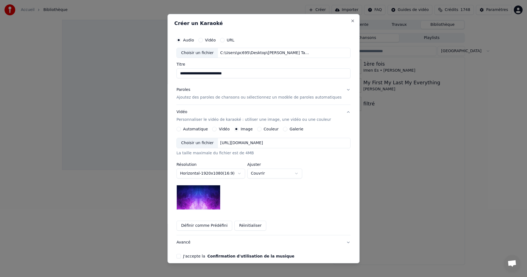
click at [207, 142] on div "Choisir un fichier" at bounding box center [197, 143] width 41 height 10
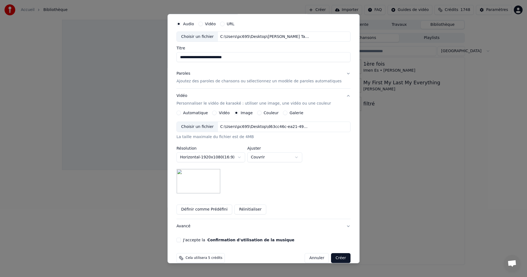
scroll to position [25, 0]
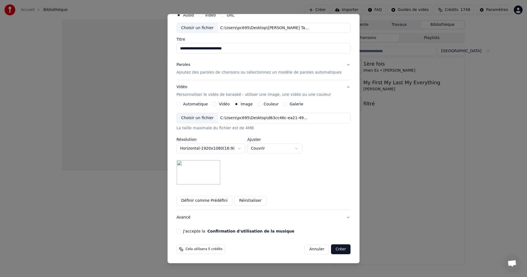
click at [181, 232] on button "J'accepte la Confirmation d'utilisation de la musique" at bounding box center [178, 231] width 4 height 4
click at [334, 252] on button "Créer" at bounding box center [340, 249] width 19 height 10
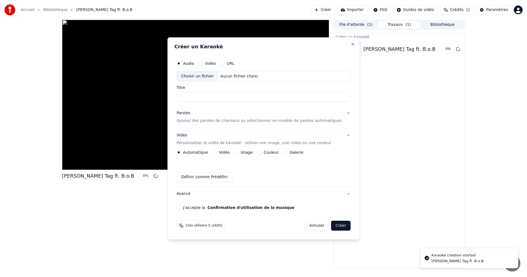
scroll to position [0, 0]
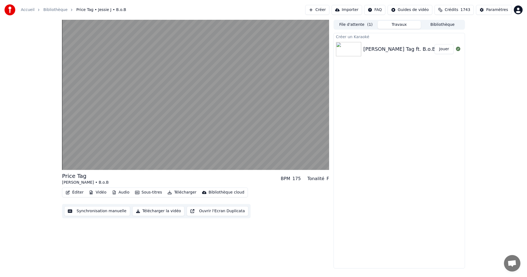
click at [160, 210] on button "Télécharger la vidéo" at bounding box center [158, 211] width 52 height 10
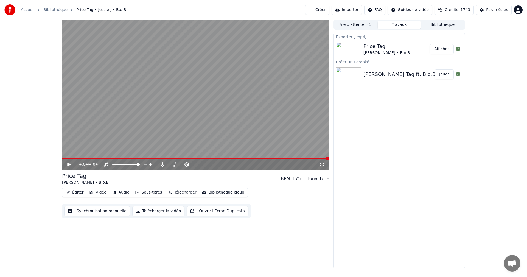
click at [441, 53] on button "Afficher" at bounding box center [441, 49] width 24 height 10
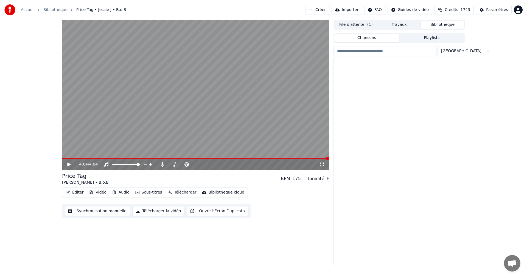
drag, startPoint x: 445, startPoint y: 23, endPoint x: 443, endPoint y: 26, distance: 3.5
click at [445, 24] on button "Bibliothèque" at bounding box center [442, 25] width 43 height 8
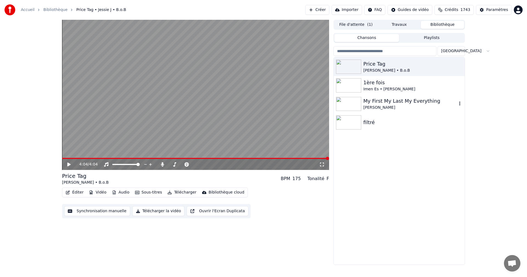
click at [342, 108] on img at bounding box center [348, 104] width 25 height 14
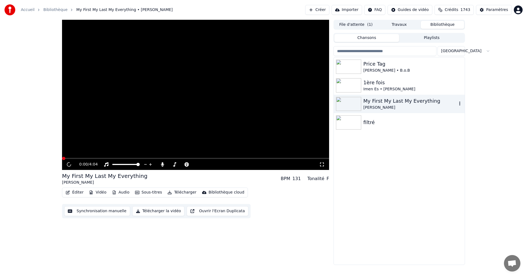
click at [342, 108] on img at bounding box center [348, 104] width 25 height 14
